Goal: Check status: Check status

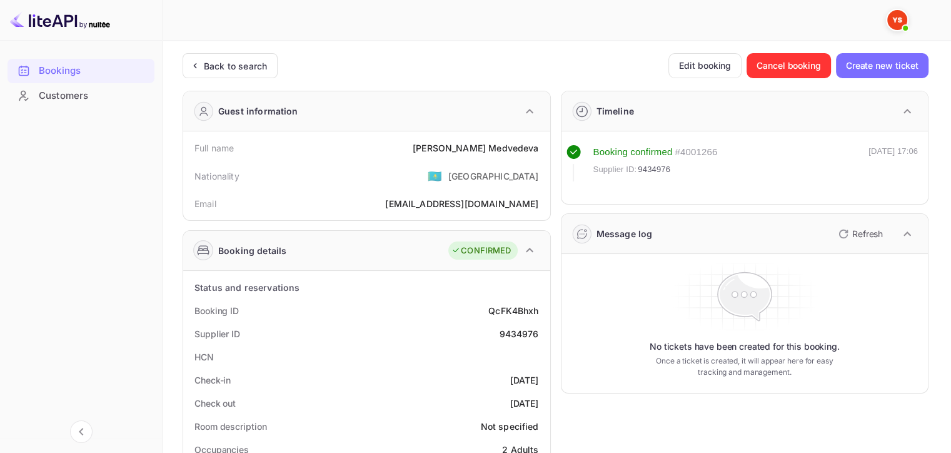
click at [256, 71] on div "Back to search" at bounding box center [235, 65] width 63 height 13
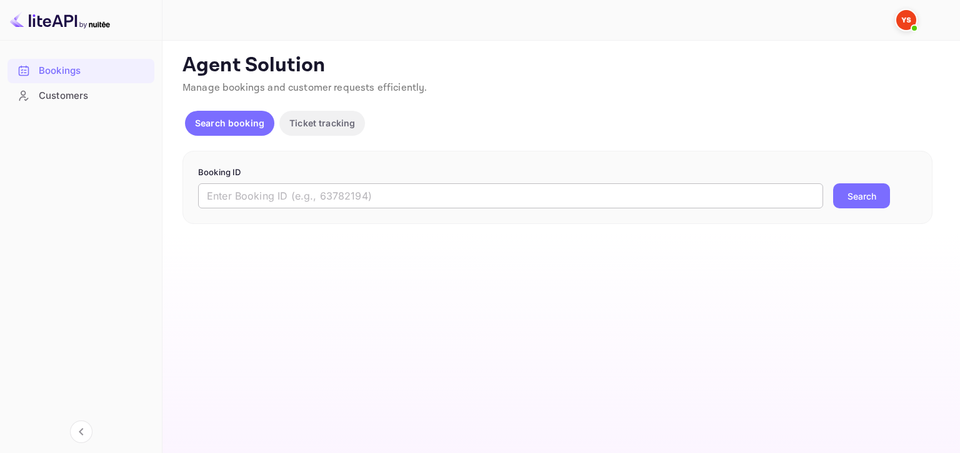
click at [438, 195] on input "text" at bounding box center [510, 195] width 625 height 25
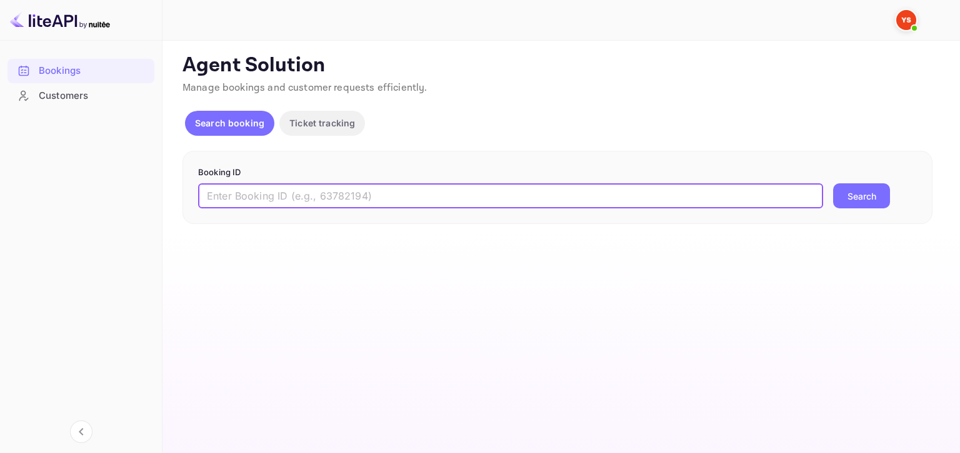
paste input "8764550"
type input "8764550"
click at [849, 193] on button "Search" at bounding box center [861, 195] width 57 height 25
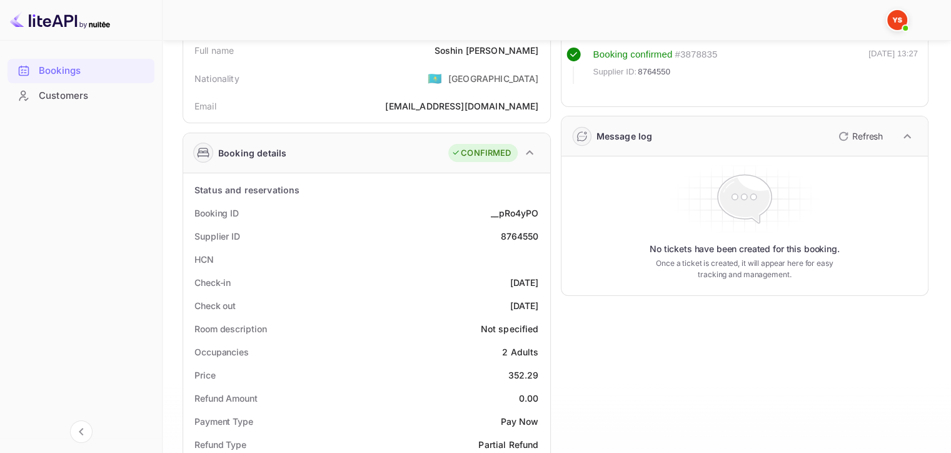
scroll to position [188, 0]
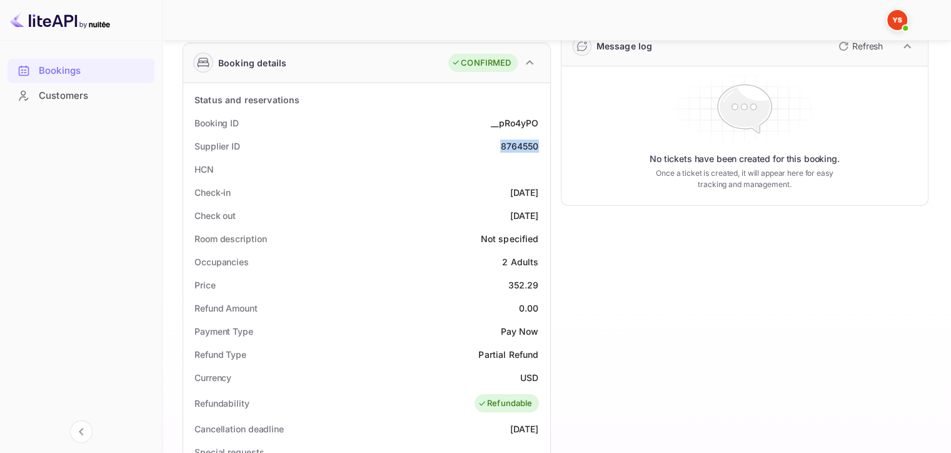
drag, startPoint x: 494, startPoint y: 143, endPoint x: 540, endPoint y: 144, distance: 45.7
click at [540, 144] on div "Supplier ID 8764550" at bounding box center [366, 145] width 357 height 23
copy div "8764550"
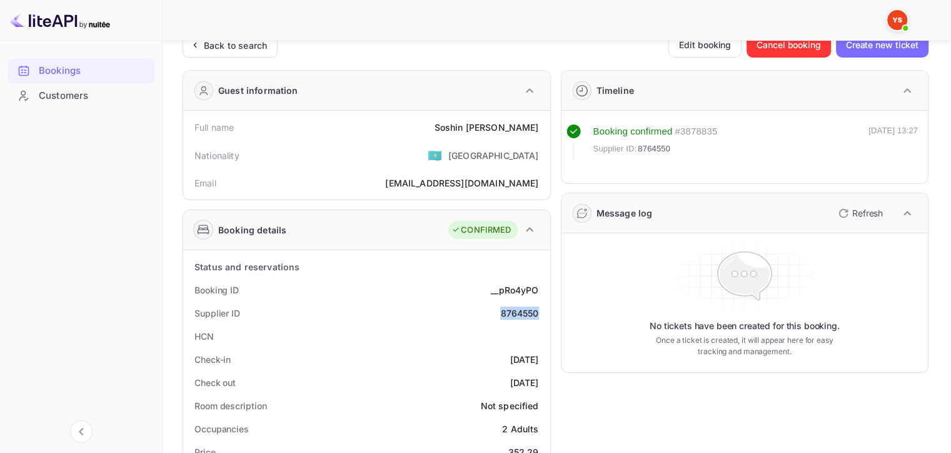
scroll to position [0, 0]
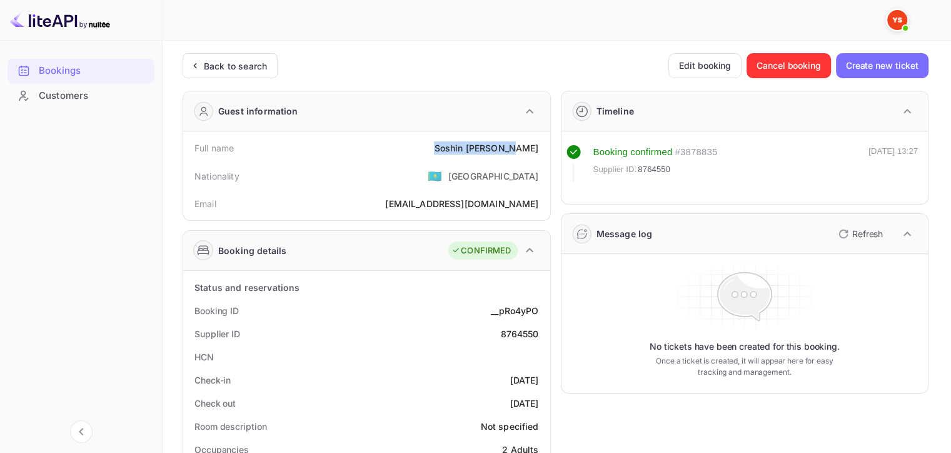
drag, startPoint x: 461, startPoint y: 145, endPoint x: 550, endPoint y: 145, distance: 88.8
click at [550, 145] on div "Full name [PERSON_NAME] Nationality 🇰🇿 [DEMOGRAPHIC_DATA] Email [EMAIL_ADDRESS]…" at bounding box center [366, 175] width 367 height 89
copy div "[PERSON_NAME]"
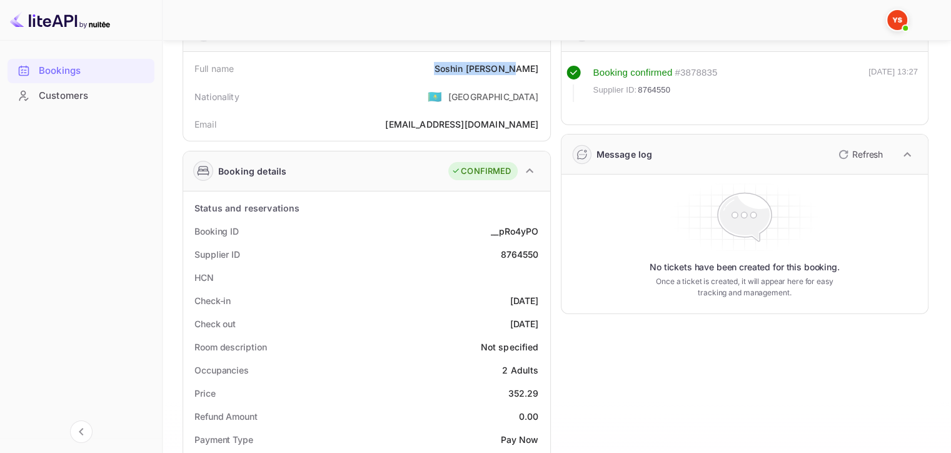
scroll to position [188, 0]
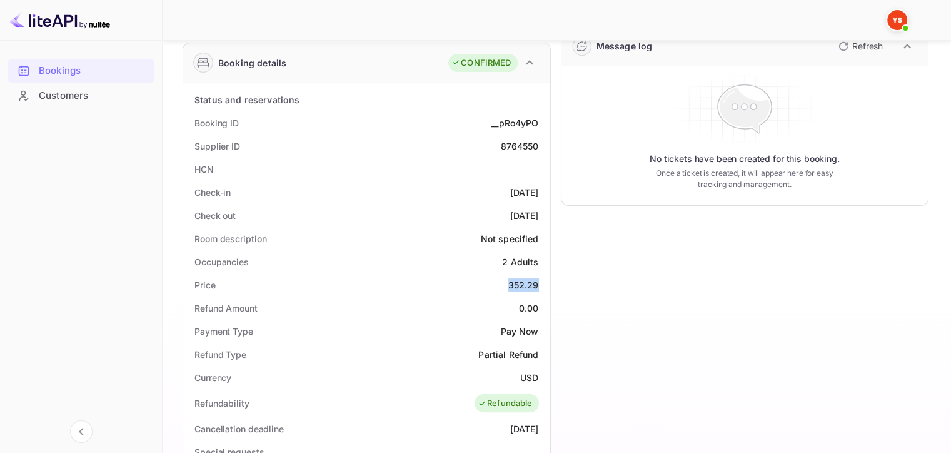
drag, startPoint x: 500, startPoint y: 284, endPoint x: 540, endPoint y: 286, distance: 39.4
click at [540, 286] on div "Price 352.29" at bounding box center [366, 284] width 357 height 23
copy div "352.29"
